Goal: Task Accomplishment & Management: Complete application form

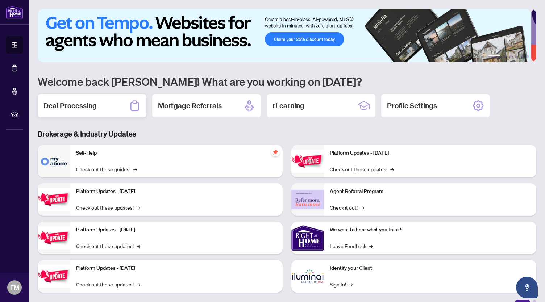
click at [88, 102] on h2 "Deal Processing" at bounding box center [69, 106] width 53 height 10
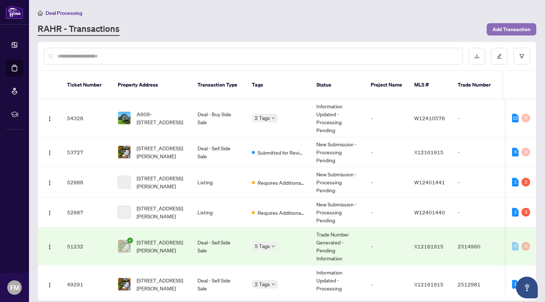
click at [502, 30] on span "Add Transaction" at bounding box center [511, 30] width 38 height 12
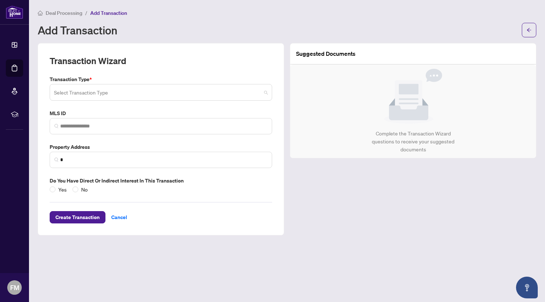
click at [120, 96] on input "search" at bounding box center [157, 93] width 207 height 16
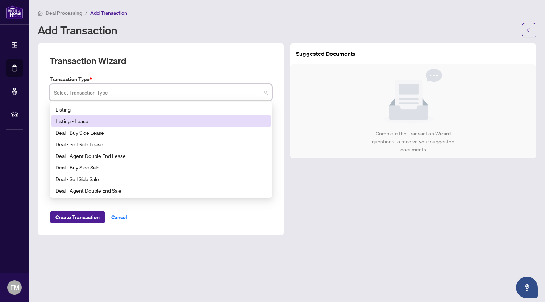
click at [107, 121] on div "Listing - Lease" at bounding box center [160, 121] width 211 height 8
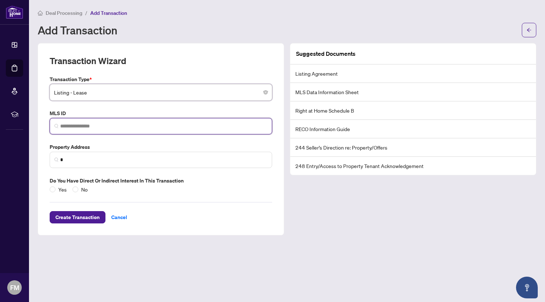
click at [93, 127] on input "search" at bounding box center [163, 126] width 207 height 8
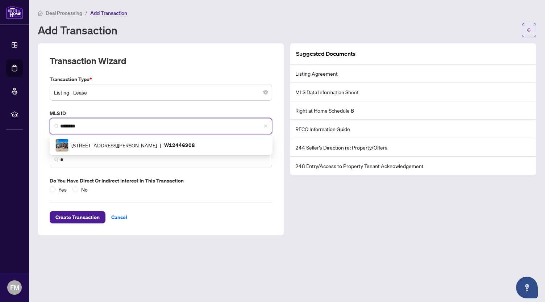
type input "*********"
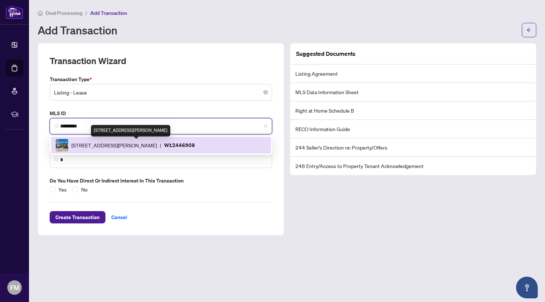
click at [95, 144] on span "[STREET_ADDRESS][PERSON_NAME]" at bounding box center [113, 145] width 85 height 8
type input "**********"
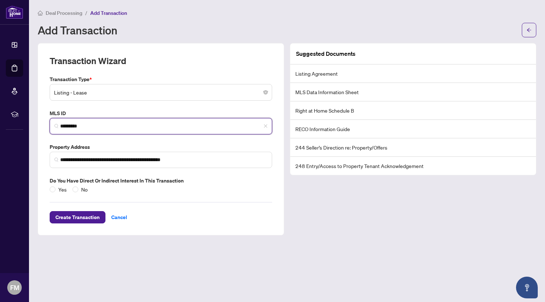
type input "*********"
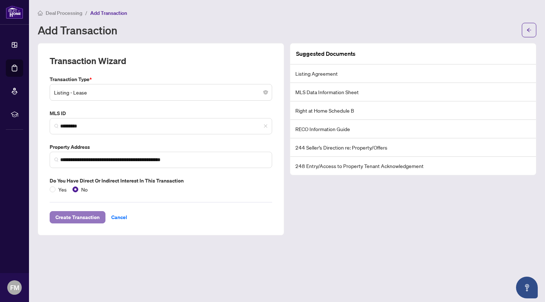
click at [81, 215] on span "Create Transaction" at bounding box center [77, 217] width 44 height 12
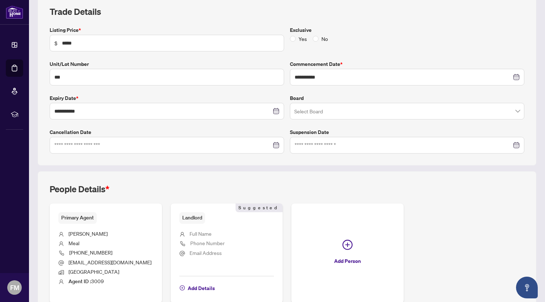
scroll to position [125, 0]
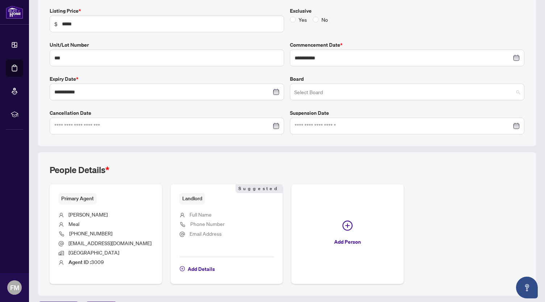
click at [327, 98] on input "search" at bounding box center [403, 93] width 219 height 16
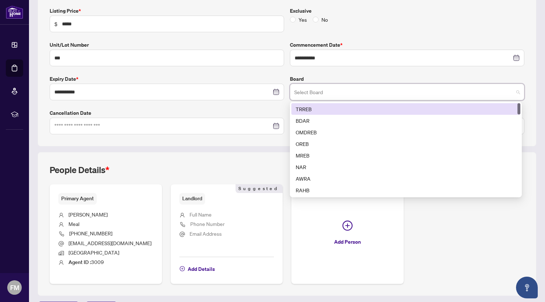
click at [312, 109] on div "TRREB" at bounding box center [406, 109] width 220 height 8
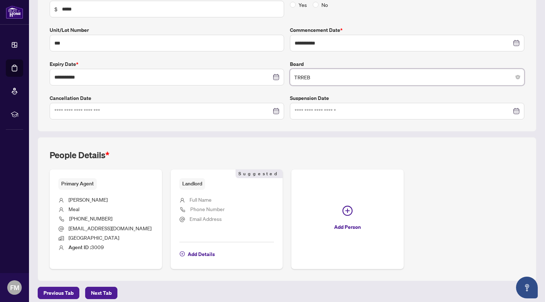
scroll to position [143, 0]
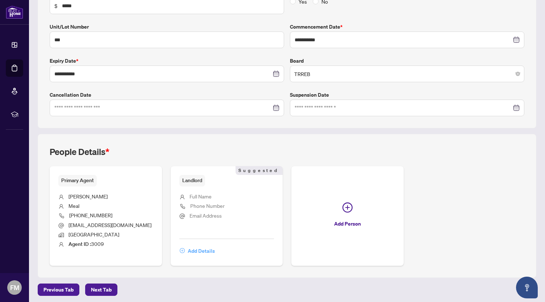
click at [206, 248] on span "Add Details" at bounding box center [201, 251] width 27 height 12
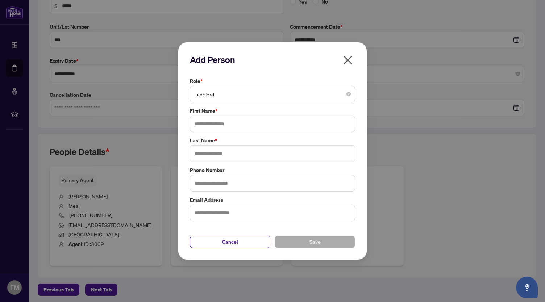
drag, startPoint x: 216, startPoint y: 104, endPoint x: 223, endPoint y: 105, distance: 7.0
click at [223, 104] on div "Role * Landlord First Name * Last Name * Phone Number Email Address" at bounding box center [272, 149] width 169 height 144
click at [210, 125] on input "text" at bounding box center [272, 124] width 165 height 17
type input "*****"
type input "******"
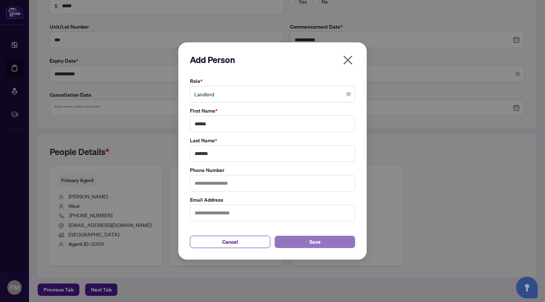
click at [295, 242] on button "Save" at bounding box center [315, 242] width 80 height 12
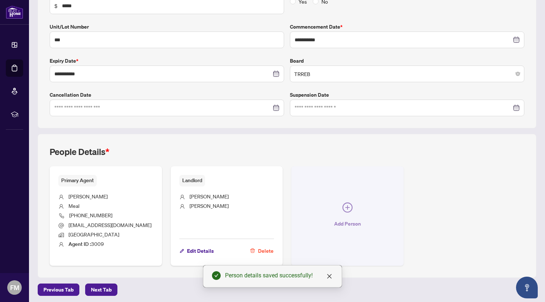
click at [345, 206] on icon "plus-circle" at bounding box center [347, 207] width 10 height 10
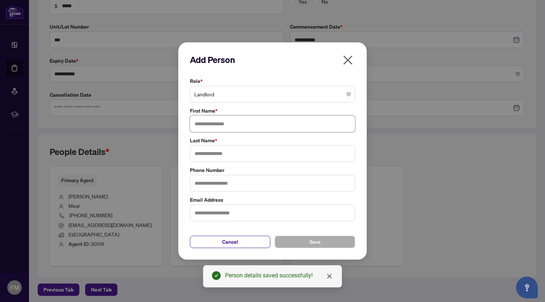
click at [270, 125] on input "text" at bounding box center [272, 124] width 165 height 17
click at [268, 125] on input "text" at bounding box center [272, 124] width 165 height 17
type input "*****"
click at [238, 149] on input "text" at bounding box center [272, 153] width 165 height 17
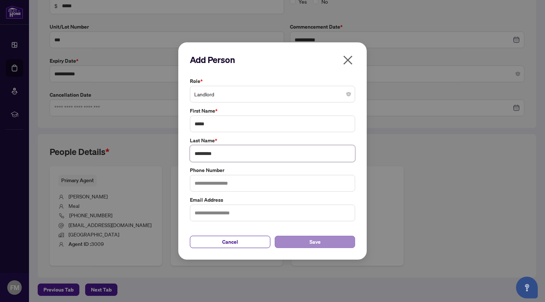
type input "*********"
click at [289, 246] on button "Save" at bounding box center [315, 242] width 80 height 12
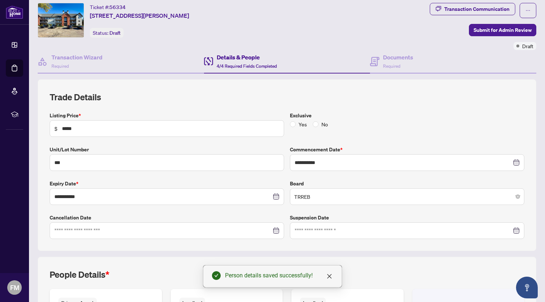
scroll to position [0, 0]
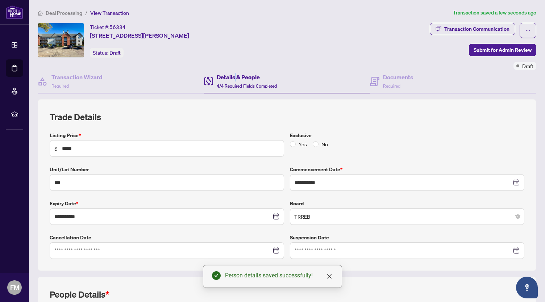
click at [233, 75] on h4 "Details & People" at bounding box center [247, 77] width 60 height 9
click at [400, 78] on h4 "Documents" at bounding box center [398, 77] width 30 height 9
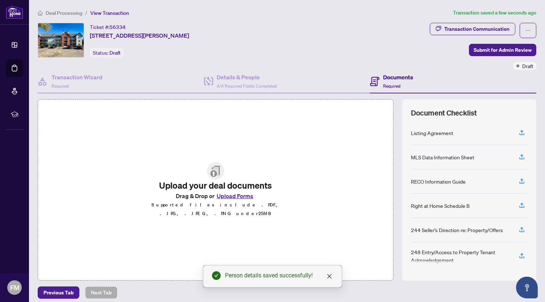
click at [243, 199] on button "Upload Forms" at bounding box center [234, 195] width 41 height 9
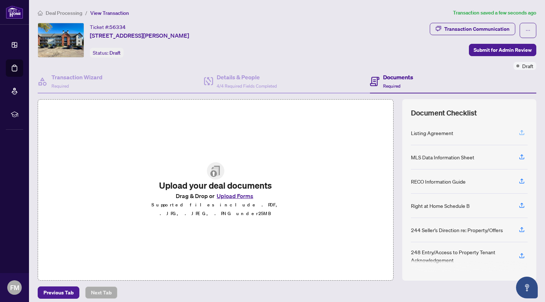
click at [518, 131] on icon "button" at bounding box center [521, 132] width 7 height 7
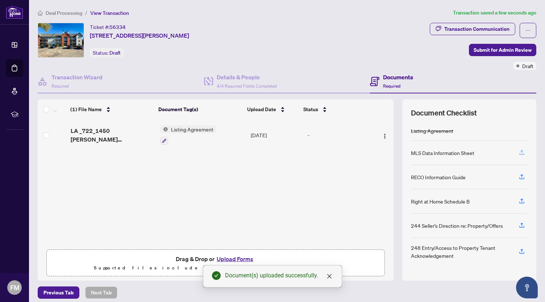
click at [520, 150] on icon "button" at bounding box center [521, 152] width 3 height 4
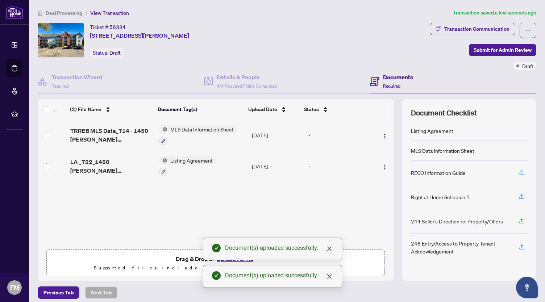
click at [520, 171] on icon "button" at bounding box center [521, 172] width 3 height 4
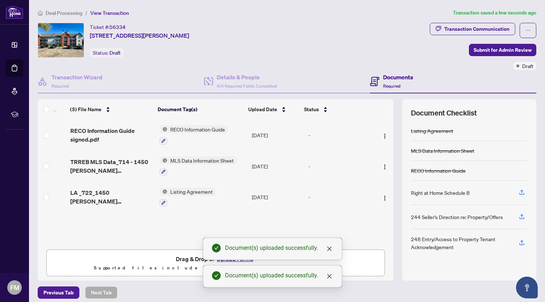
scroll to position [4, 0]
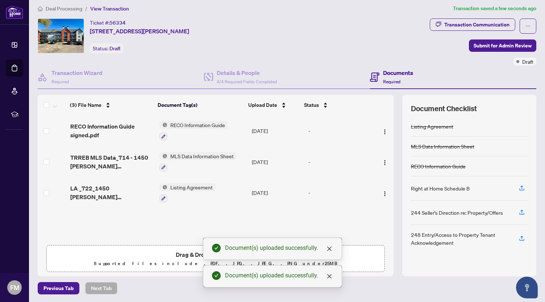
click at [163, 221] on div "(3) File Name Document Tag(s) Upload Date Status RECO Information Guide signed.…" at bounding box center [216, 178] width 356 height 126
click at [328, 247] on icon "close" at bounding box center [329, 249] width 4 height 4
click at [233, 252] on button "Upload Forms" at bounding box center [234, 254] width 41 height 9
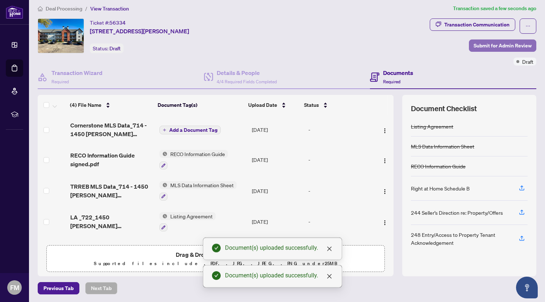
click at [497, 47] on span "Submit for Admin Review" at bounding box center [502, 46] width 58 height 12
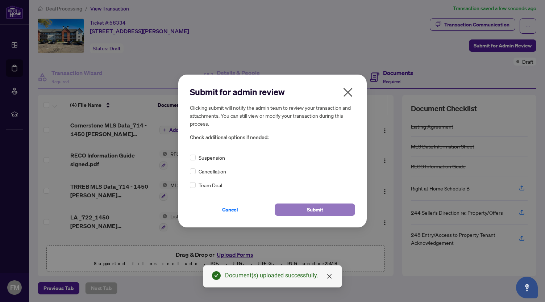
click at [326, 208] on button "Submit" at bounding box center [315, 210] width 80 height 12
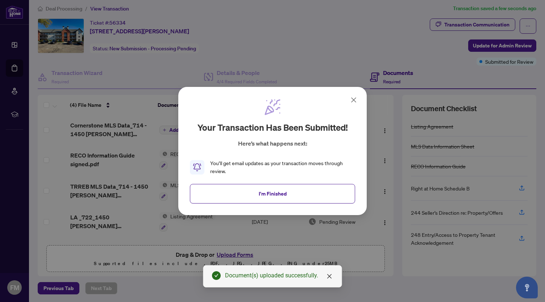
click at [353, 100] on icon at bounding box center [353, 100] width 4 height 4
